Goal: Task Accomplishment & Management: Use online tool/utility

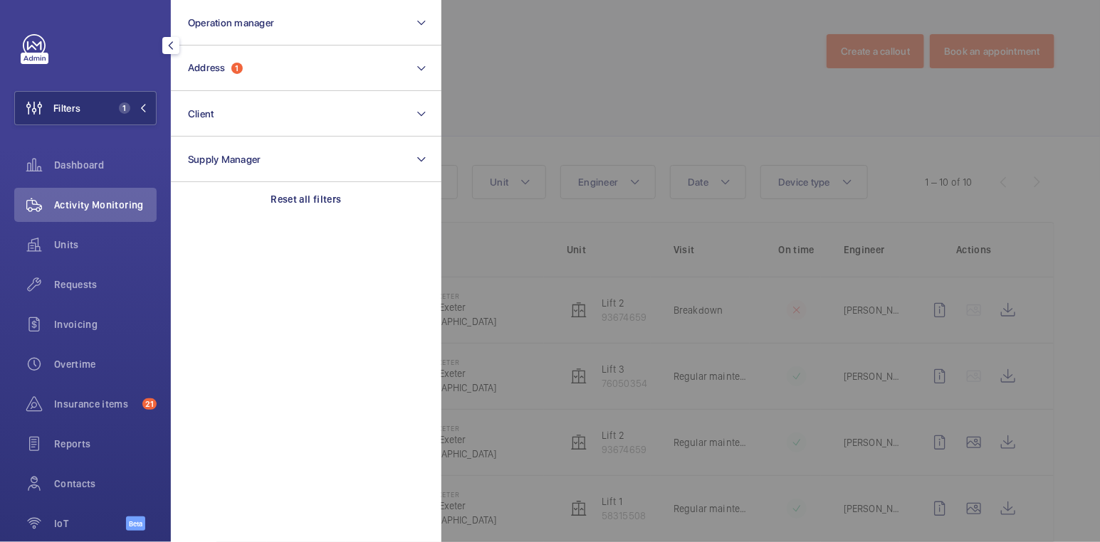
scroll to position [11, 0]
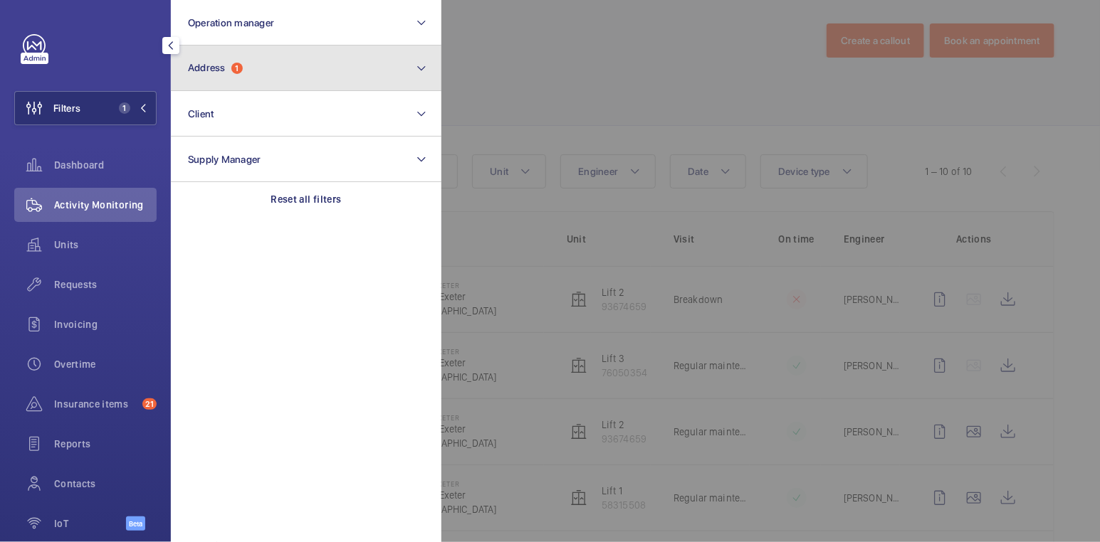
click at [260, 77] on button "Address 1" at bounding box center [306, 69] width 270 height 46
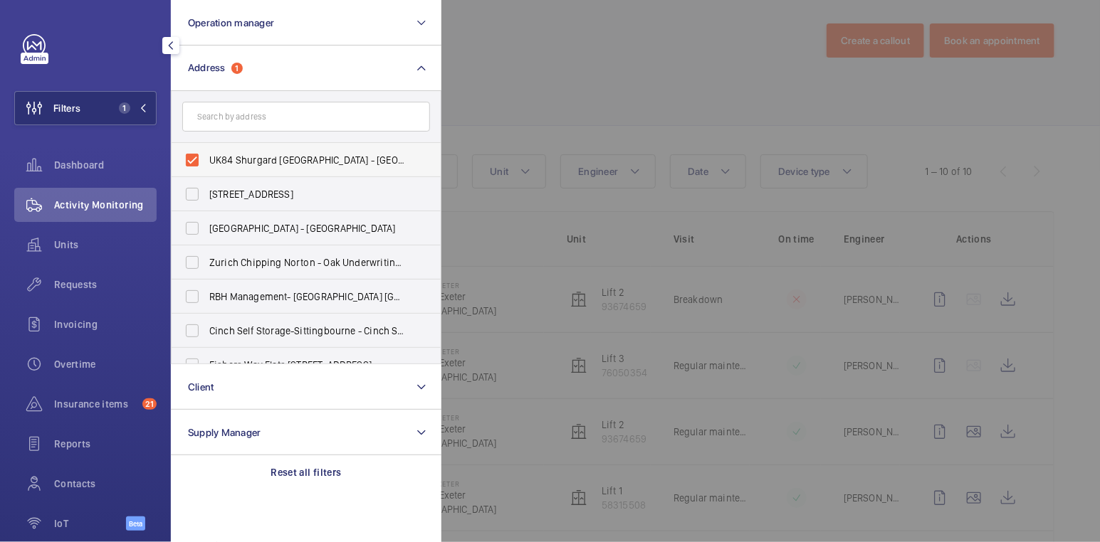
click at [261, 157] on span "UK84 Shurgard [GEOGRAPHIC_DATA] - [GEOGRAPHIC_DATA] [GEOGRAPHIC_DATA] [GEOGRAPH…" at bounding box center [307, 160] width 196 height 14
click at [206, 157] on input "UK84 Shurgard [GEOGRAPHIC_DATA] - [GEOGRAPHIC_DATA] [GEOGRAPHIC_DATA] [GEOGRAPH…" at bounding box center [192, 160] width 28 height 28
checkbox input "false"
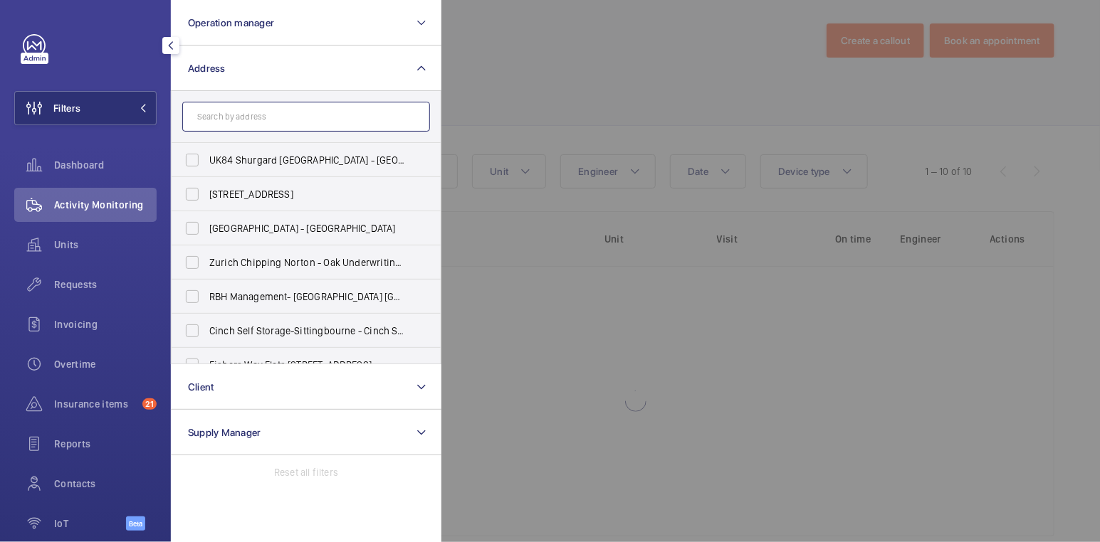
click at [267, 117] on input "text" at bounding box center [306, 117] width 248 height 30
type input "holborn"
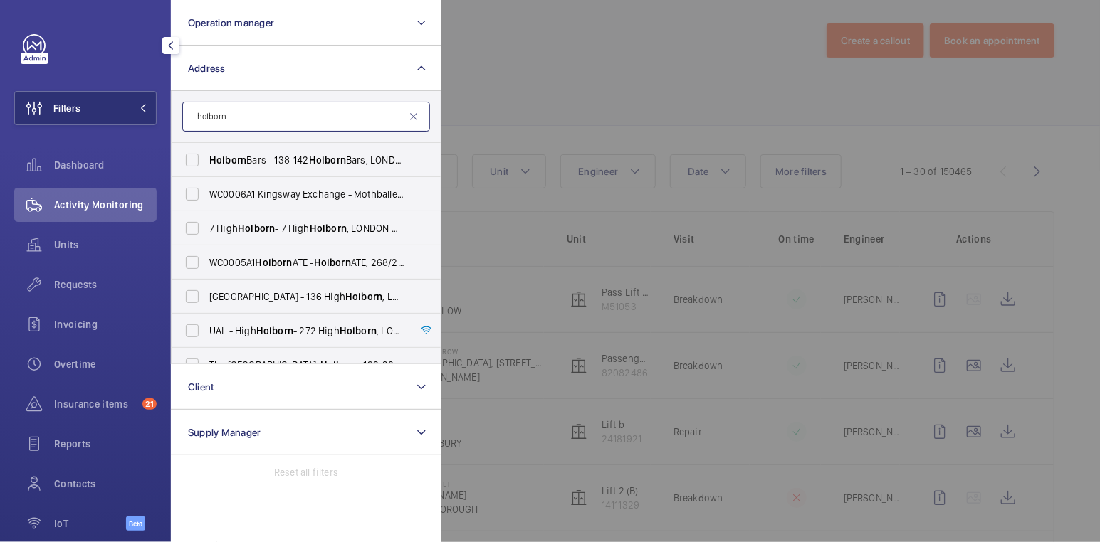
drag, startPoint x: 246, startPoint y: 115, endPoint x: 164, endPoint y: 110, distance: 82.7
click at [164, 110] on div "Filters Operation manager Address holborn Holborn Bars - 138-142 [GEOGRAPHIC_DA…" at bounding box center [85, 271] width 171 height 542
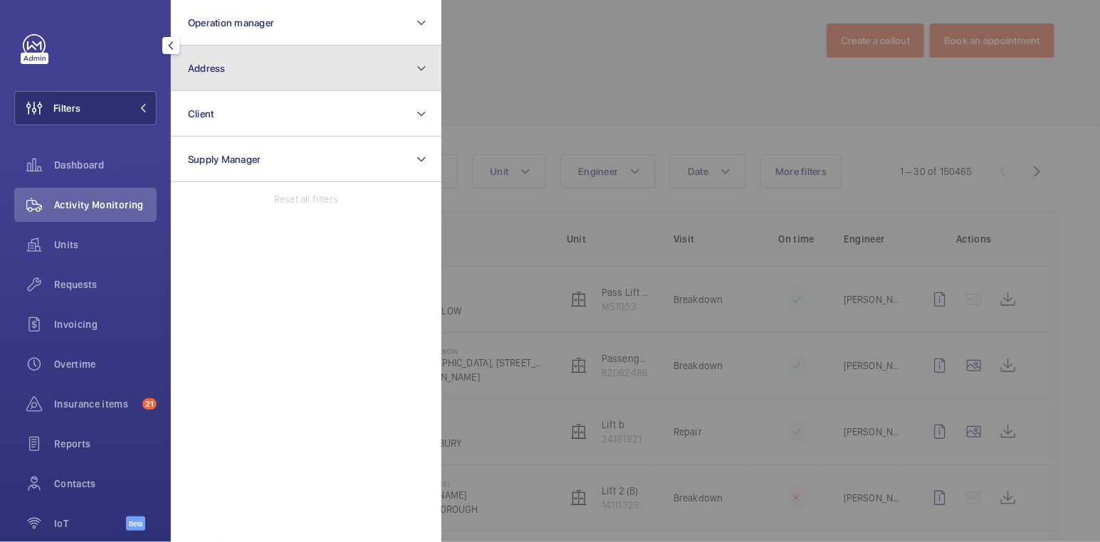
click at [260, 77] on button "Address" at bounding box center [306, 69] width 270 height 46
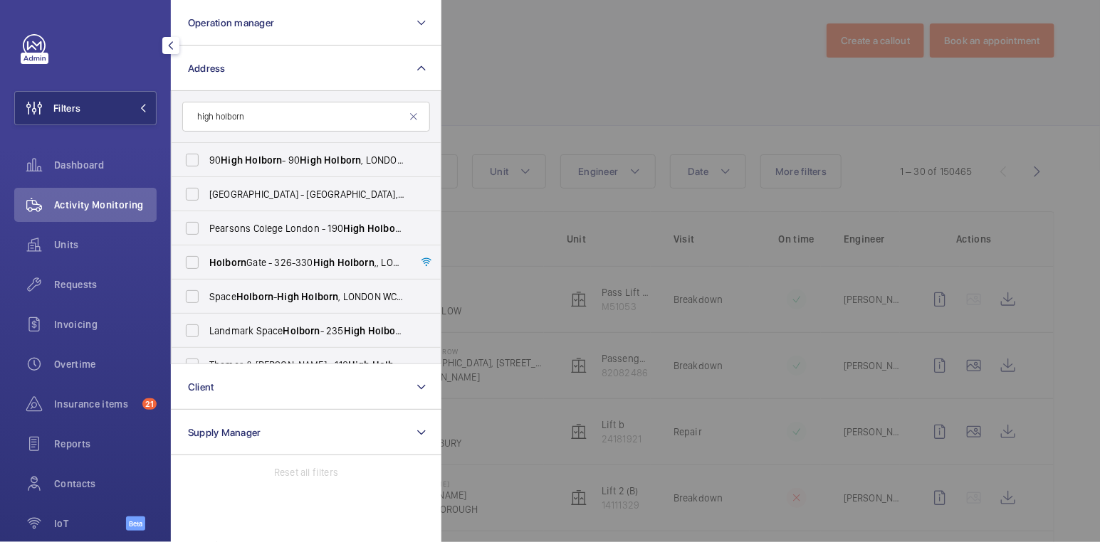
scroll to position [211, 0]
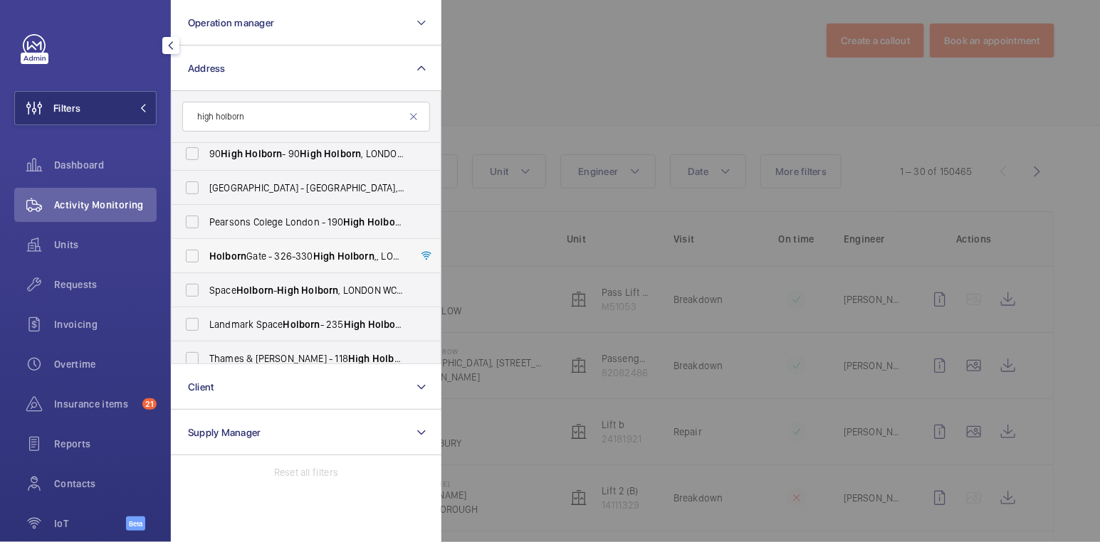
type input "high holborn"
click at [254, 259] on span "Holborn Gate - [STREET_ADDRESS]" at bounding box center [307, 256] width 196 height 14
click at [206, 259] on input "Holborn Gate - [STREET_ADDRESS]" at bounding box center [192, 256] width 28 height 28
checkbox input "true"
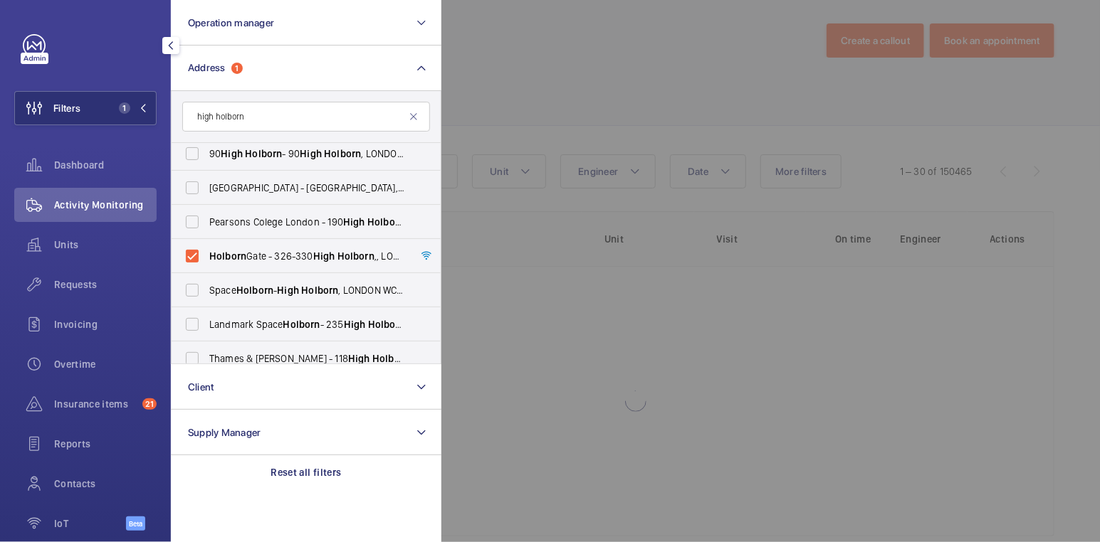
click at [642, 43] on div at bounding box center [991, 271] width 1100 height 542
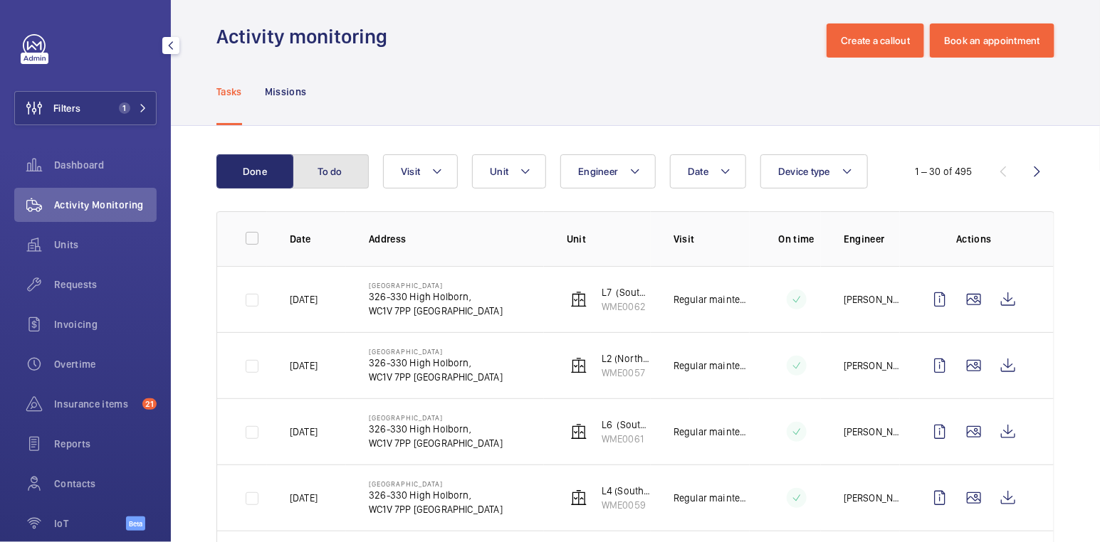
click at [338, 177] on button "To do" at bounding box center [330, 171] width 77 height 34
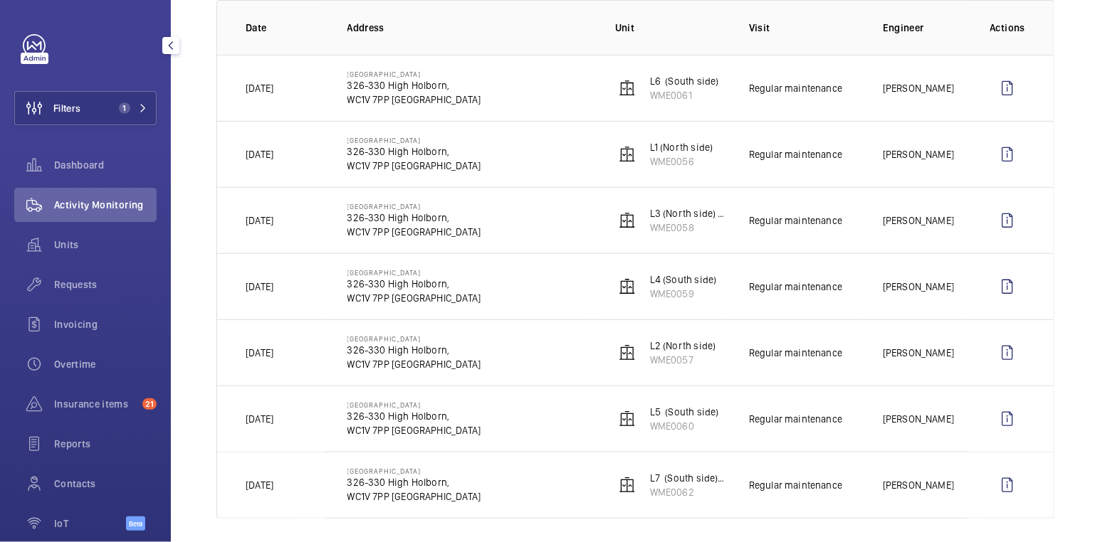
scroll to position [228, 0]
